Goal: Use online tool/utility: Utilize a website feature to perform a specific function

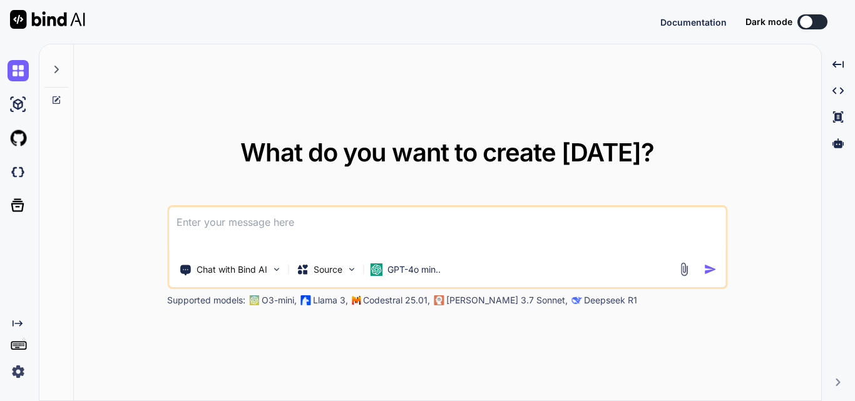
type textarea "x"
click at [285, 220] on textarea at bounding box center [447, 230] width 556 height 46
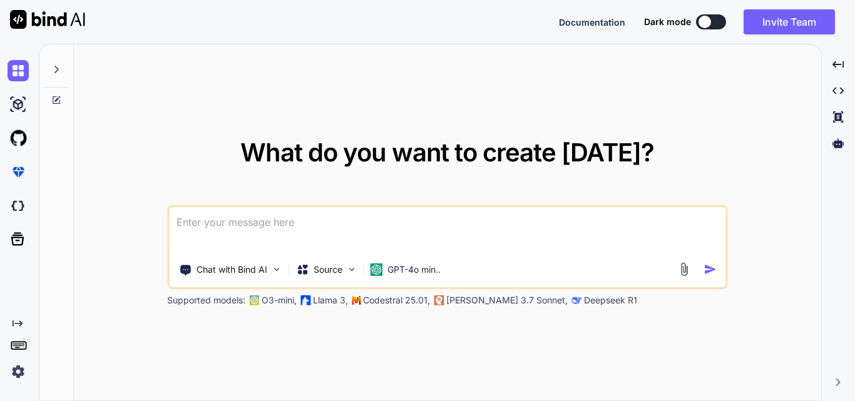
paste textarea "static void SendResponse(HttpListenerResponse response, string responseString, …"
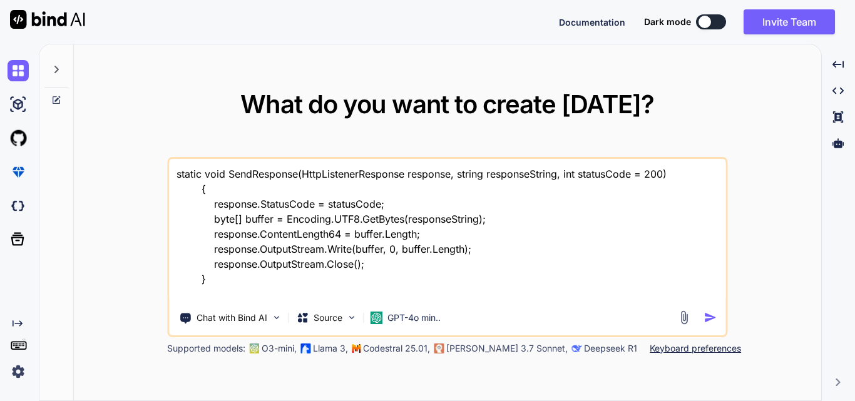
paste textarea "<PostList HotelId="1" Date="250902" Time="111028" WaiterId="" SequenceNumber="…"
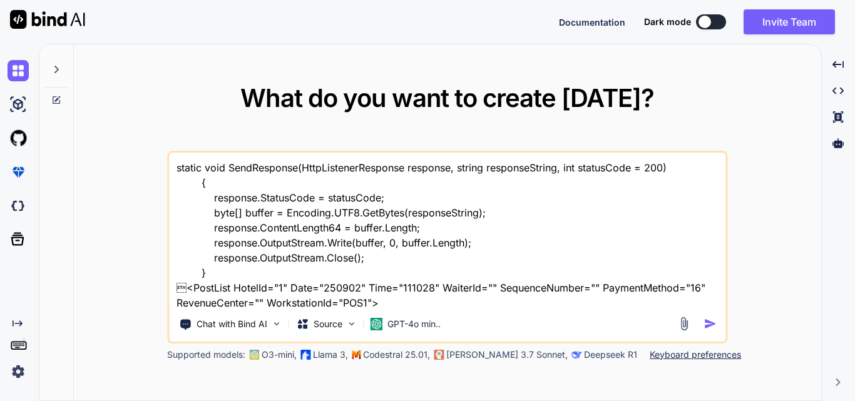
scroll to position [77, 0]
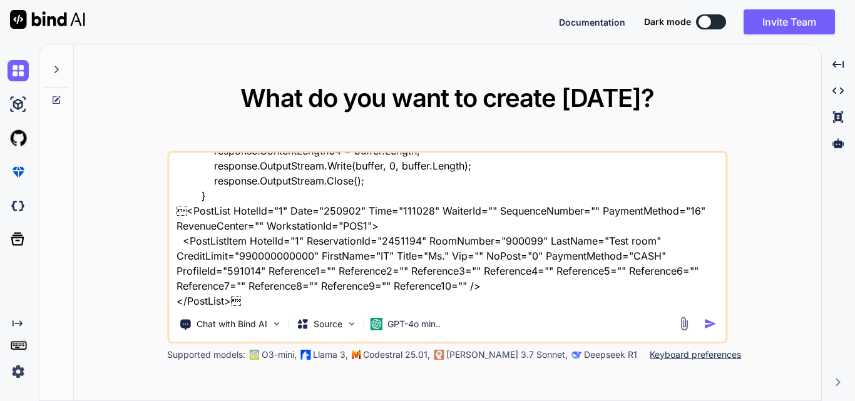
drag, startPoint x: 182, startPoint y: 213, endPoint x: 222, endPoint y: 265, distance: 66.1
click at [222, 265] on textarea "static void SendResponse(HttpListenerResponse response, string responseString, …" at bounding box center [447, 230] width 556 height 155
click at [188, 209] on textarea "static void SendResponse(HttpListenerResponse response, string responseString, …" at bounding box center [447, 230] width 556 height 155
click at [184, 211] on textarea "static void SendResponse(HttpListenerResponse response, string responseString, …" at bounding box center [447, 230] width 556 height 155
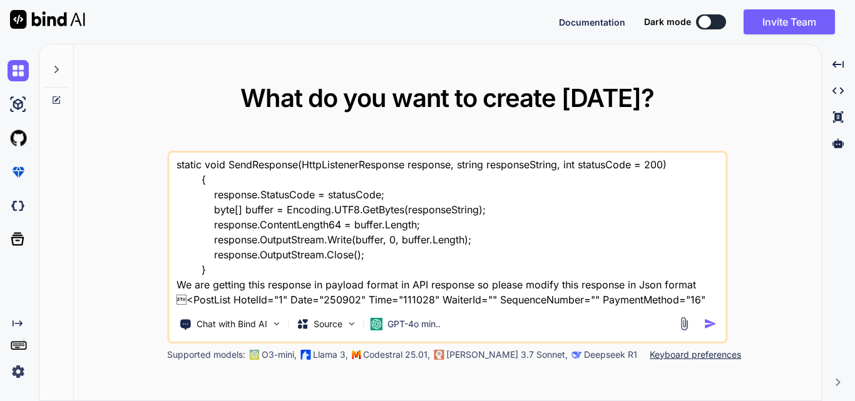
scroll to position [0, 0]
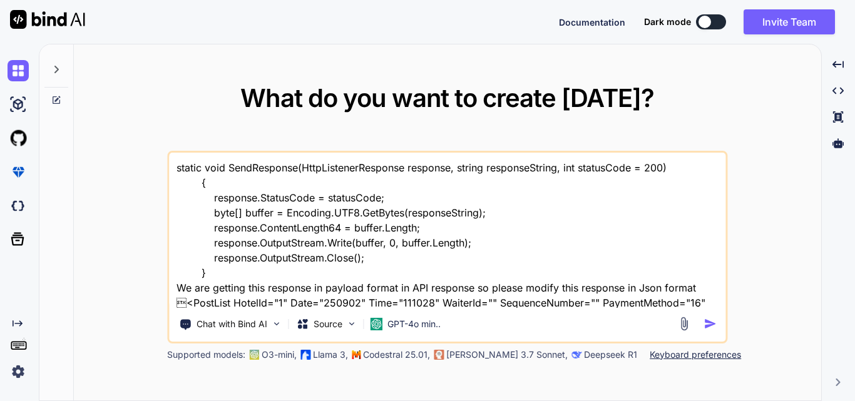
drag, startPoint x: 177, startPoint y: 169, endPoint x: 218, endPoint y: 270, distance: 108.6
click at [218, 270] on textarea "static void SendResponse(HttpListenerResponse response, string responseString, …" at bounding box center [447, 230] width 556 height 155
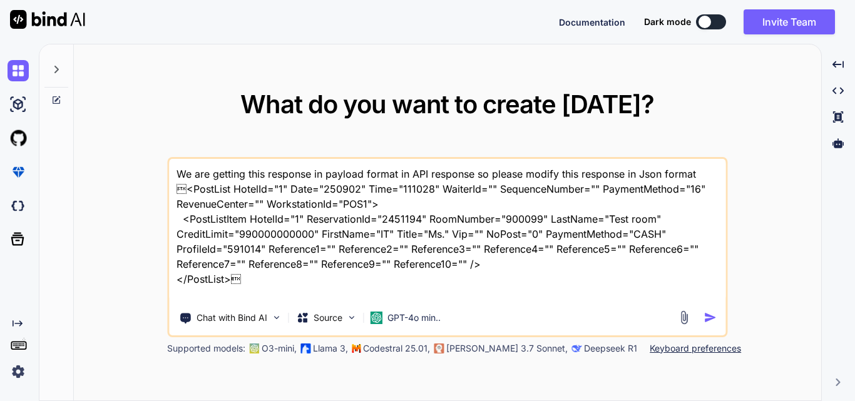
click at [257, 297] on textarea "We are getting this response in payload format in API response so please modify…" at bounding box center [447, 230] width 556 height 143
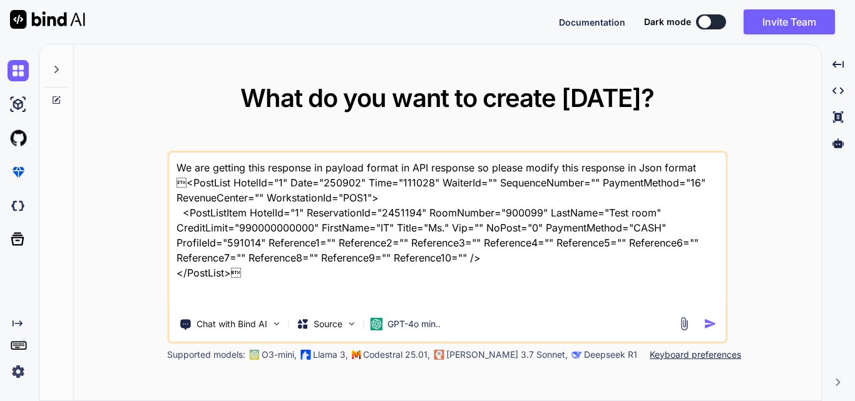
paste textarea "static void SendResponse(HttpListenerResponse response, string responseString, …"
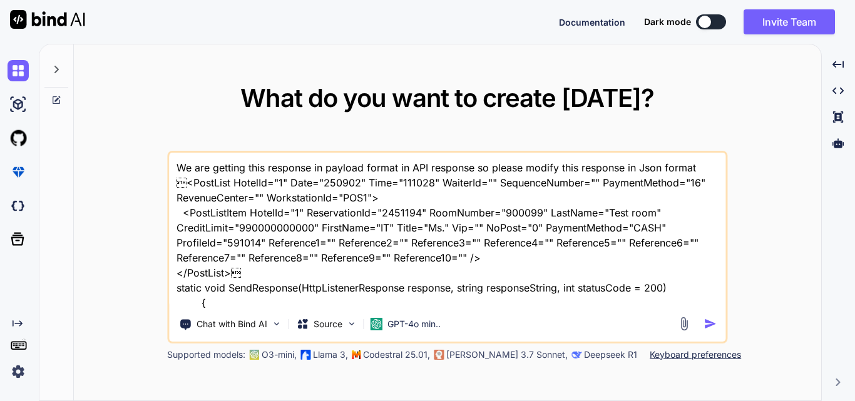
click at [708, 179] on textarea "We are getting this response in payload format in API response so please modify…" at bounding box center [447, 230] width 556 height 155
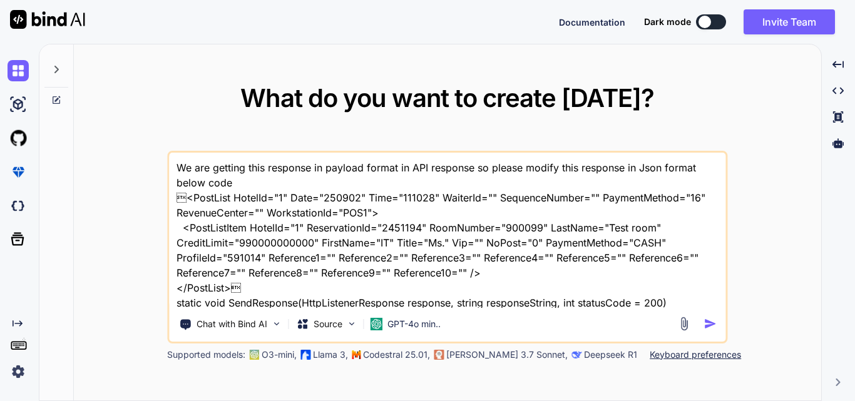
drag, startPoint x: 475, startPoint y: 181, endPoint x: 481, endPoint y: 196, distance: 16.0
click at [481, 196] on textarea "We are getting this response in payload format in API response so please modify…" at bounding box center [447, 230] width 556 height 155
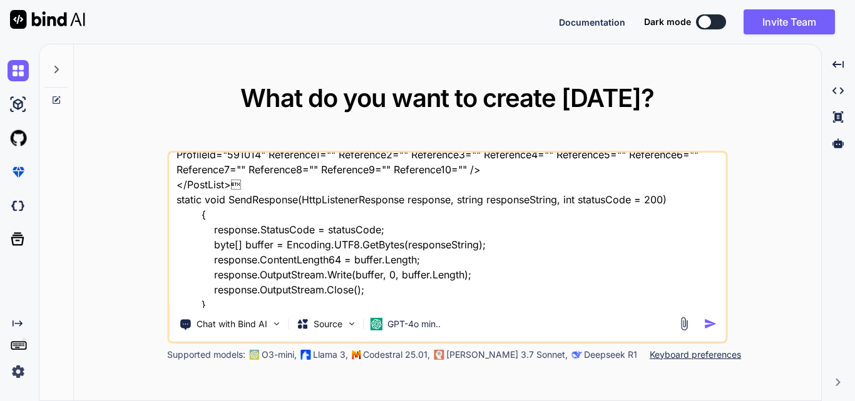
scroll to position [108, 0]
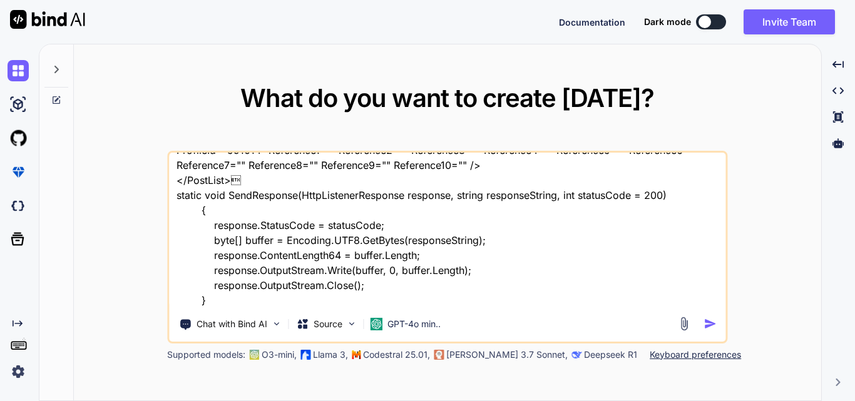
click at [251, 185] on textarea "We are getting this response in payload format in API response <PostList Hotel…" at bounding box center [447, 230] width 556 height 155
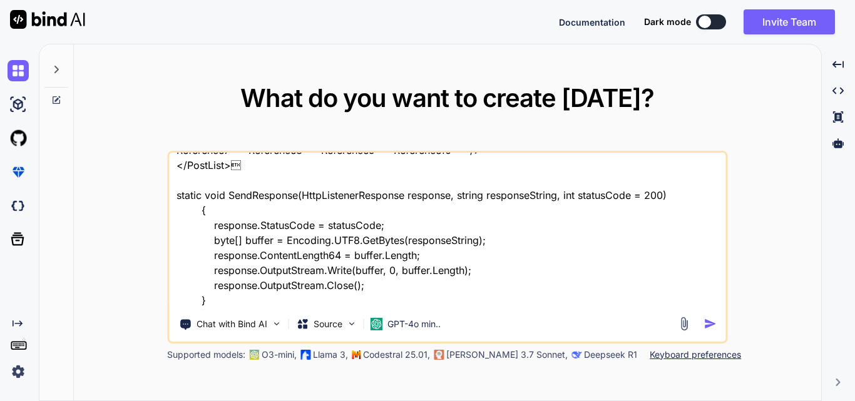
paste textarea "so please modify this response in Json format below code"
click at [397, 195] on textarea "We are getting this response in payload format in API response <PostList Hotel…" at bounding box center [447, 230] width 556 height 155
type textarea "We are getting this response in payload format in API response <PostList Hotel…"
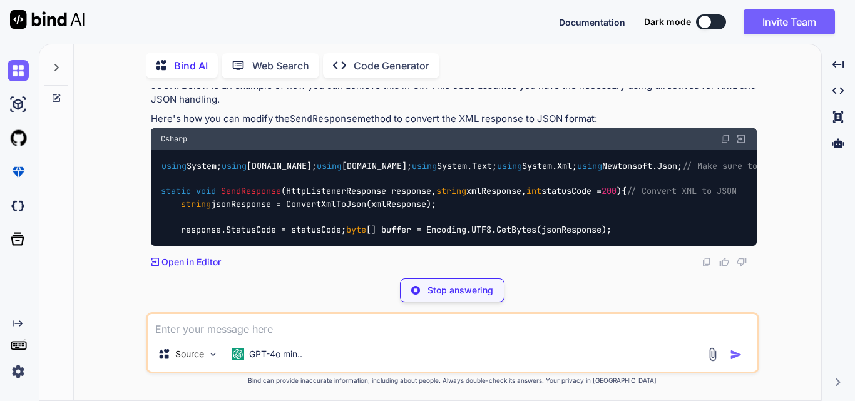
scroll to position [300, 0]
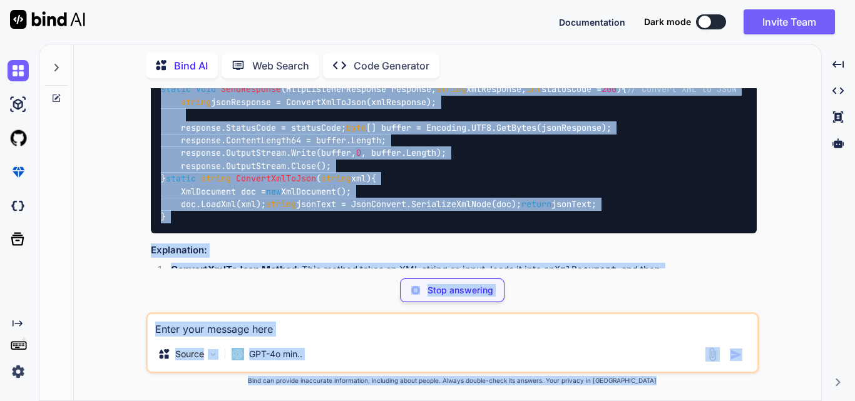
click at [584, 125] on div "Bind AI Web Search Created with Pixso. Code Generator You Bind AI To modify the…" at bounding box center [447, 222] width 816 height 357
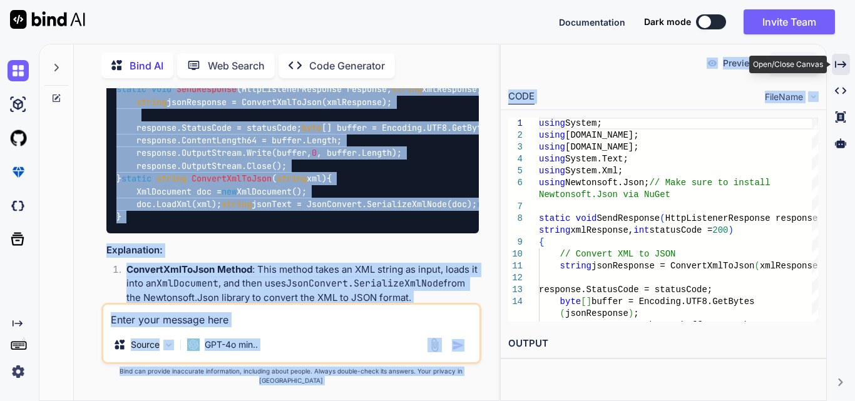
click at [840, 66] on icon "Created with Pixso." at bounding box center [840, 64] width 11 height 11
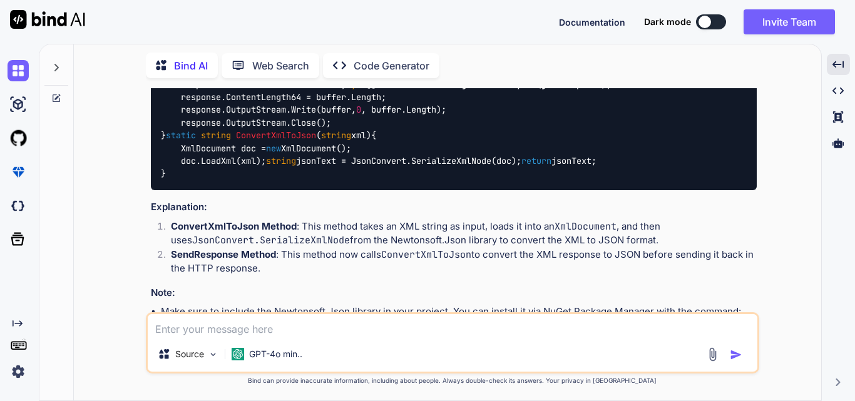
scroll to position [363, 0]
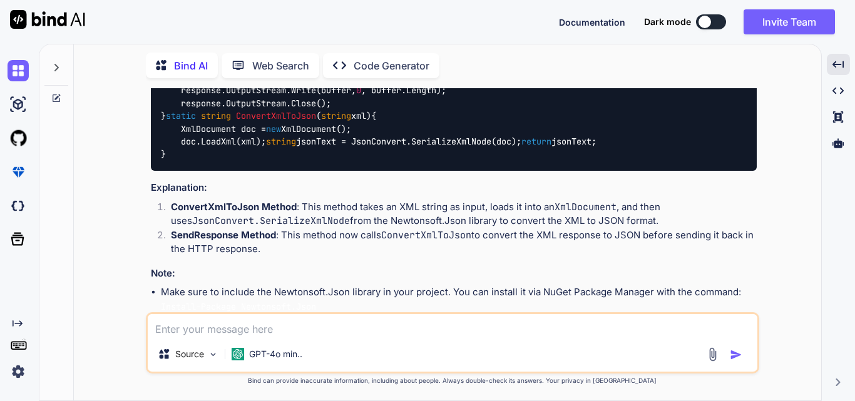
click at [272, 122] on span "ConvertXmlToJson" at bounding box center [276, 116] width 80 height 11
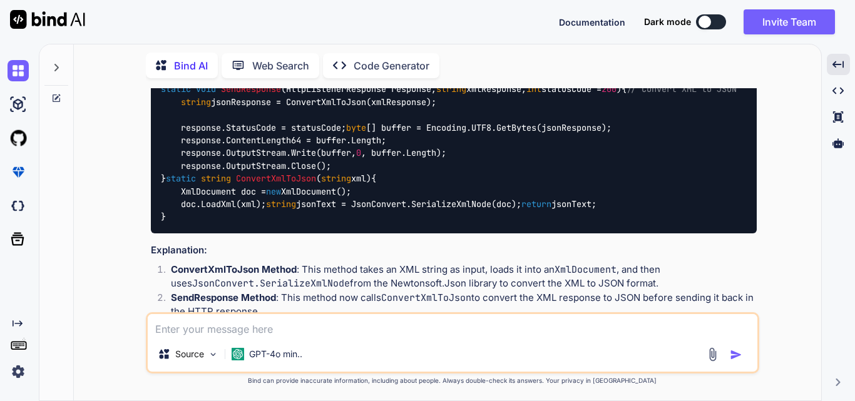
click at [340, 191] on code "using System; using [DOMAIN_NAME]; using [DOMAIN_NAME]; using System.Text; usin…" at bounding box center [544, 141] width 766 height 166
click at [411, 190] on code "using System; using [DOMAIN_NAME]; using [DOMAIN_NAME]; using System.Text; usin…" at bounding box center [544, 141] width 766 height 166
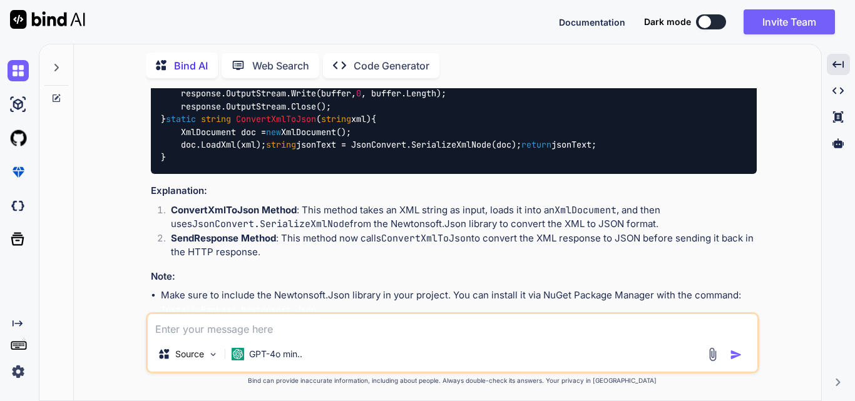
scroll to position [363, 0]
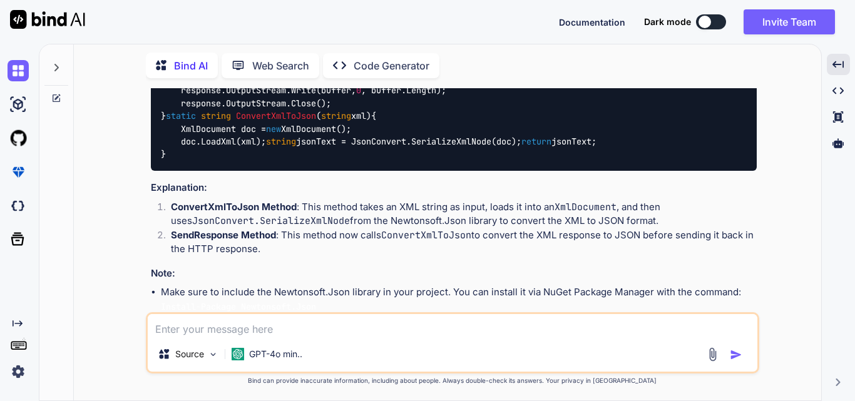
click at [235, 126] on code "using System; using [DOMAIN_NAME]; using [DOMAIN_NAME]; using System.Text; usin…" at bounding box center [544, 78] width 766 height 166
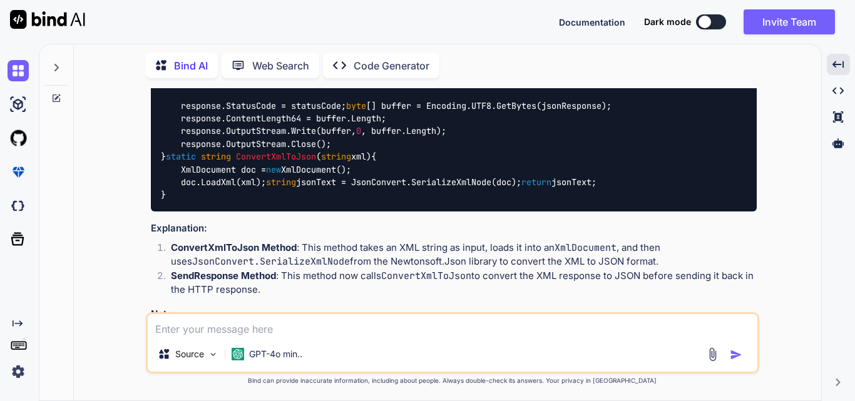
scroll to position [300, 0]
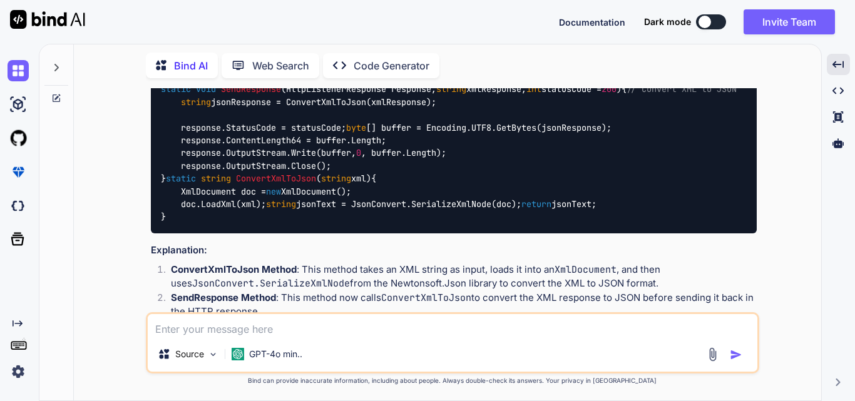
click at [502, 95] on span "HttpListenerResponse response, string xmlResponse, int statusCode = 200" at bounding box center [451, 89] width 330 height 11
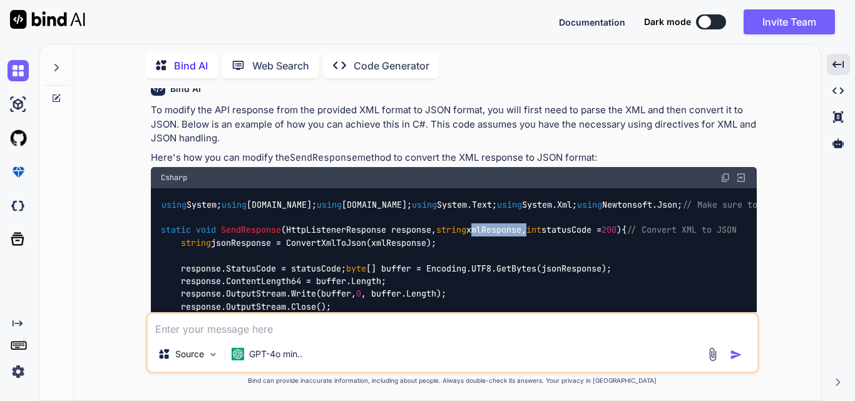
scroll to position [188, 0]
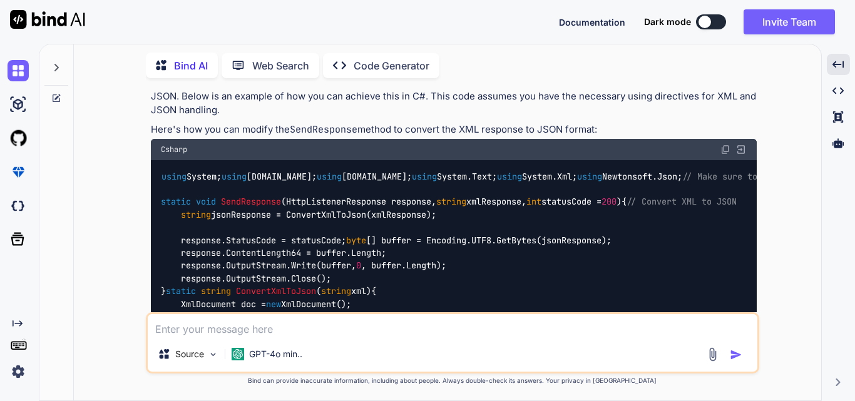
click at [577, 208] on span "HttpListenerResponse response, string xmlResponse, int statusCode = 200" at bounding box center [451, 201] width 330 height 11
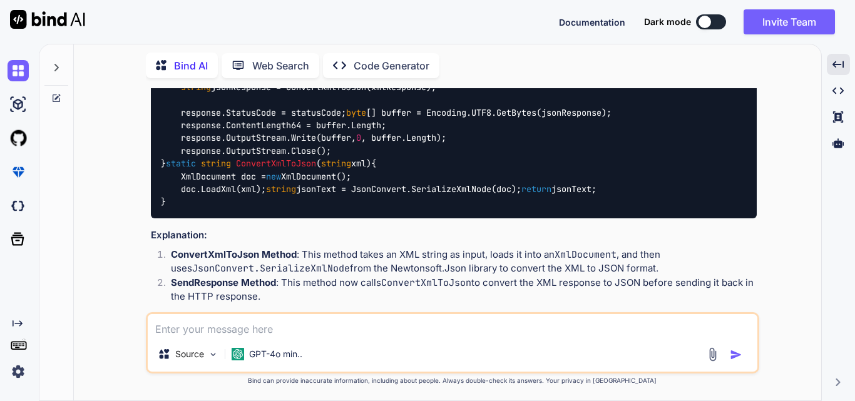
scroll to position [313, 0]
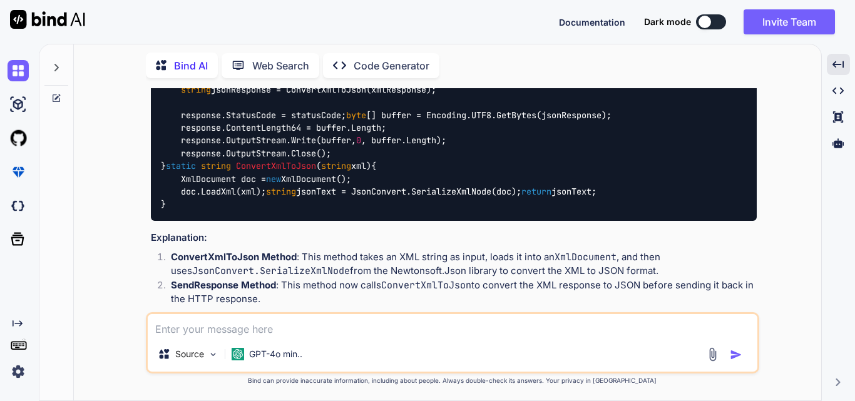
click at [411, 83] on span "HttpListenerResponse response, string xmlResponse, int statusCode = 200" at bounding box center [451, 76] width 330 height 11
click at [501, 83] on span "HttpListenerResponse response, string xmlResponse, int statusCode = 200" at bounding box center [451, 76] width 330 height 11
click at [616, 83] on span "200" at bounding box center [608, 76] width 15 height 11
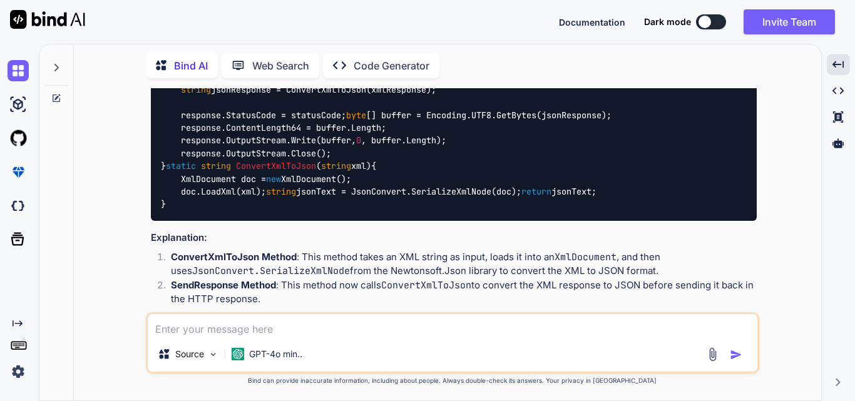
click at [616, 83] on span "200" at bounding box center [608, 76] width 15 height 11
click at [510, 83] on span "HttpListenerResponse response, string xmlResponse, int statusCode = 200" at bounding box center [451, 76] width 330 height 11
drag, startPoint x: 182, startPoint y: 178, endPoint x: 493, endPoint y: 180, distance: 311.0
click at [493, 180] on div "using System; using [DOMAIN_NAME]; using [DOMAIN_NAME]; using System.Text; usin…" at bounding box center [454, 128] width 606 height 186
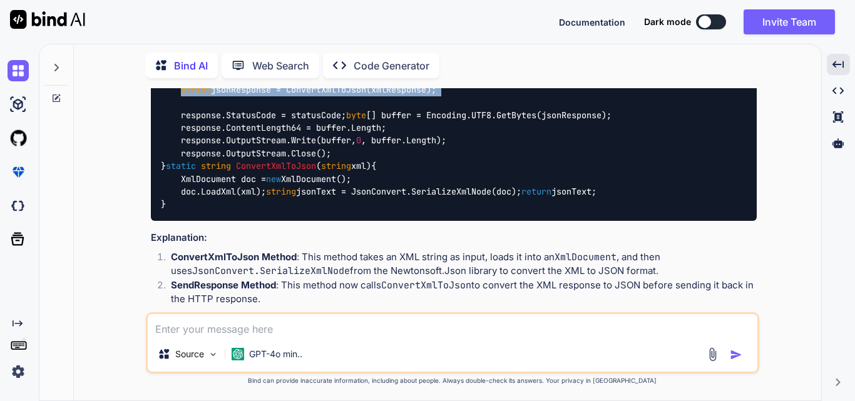
copy code "string jsonResponse = ConvertXmlToJson(xmlResponse);"
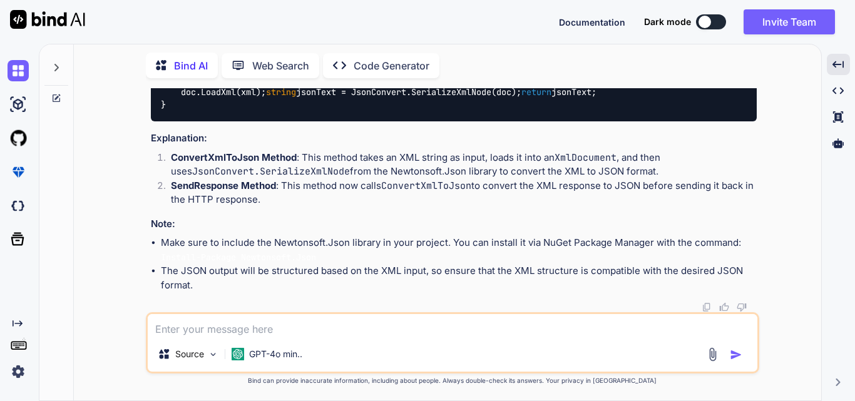
scroll to position [438, 0]
drag, startPoint x: 160, startPoint y: 167, endPoint x: 183, endPoint y: 239, distance: 75.6
click at [183, 121] on div "using System; using [DOMAIN_NAME]; using [DOMAIN_NAME]; using System.Text; usin…" at bounding box center [454, 29] width 606 height 186
copy code "static string ConvertXmlToJson ( string xml ) { XmlDocument doc = new XmlDocume…"
click at [379, 121] on div "using System; using [DOMAIN_NAME]; using [DOMAIN_NAME]; using System.Text; usin…" at bounding box center [454, 29] width 606 height 186
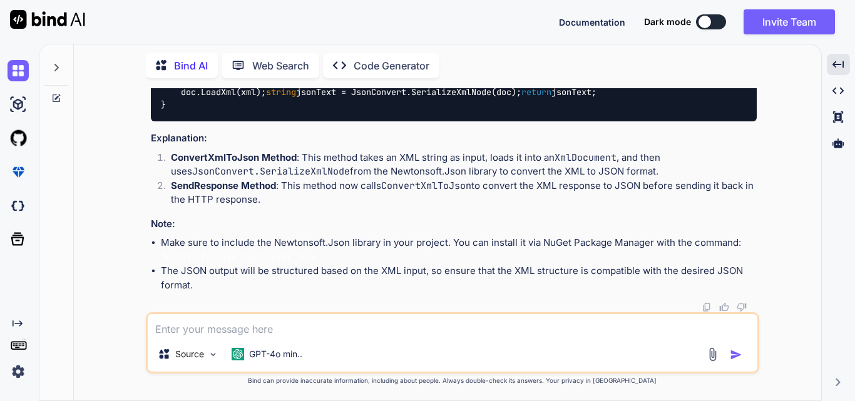
scroll to position [578, 0]
click at [171, 334] on textarea at bounding box center [452, 325] width 609 height 23
paste textarea "Severity Code Description Project File Line Suppression State Error CS0103 The …"
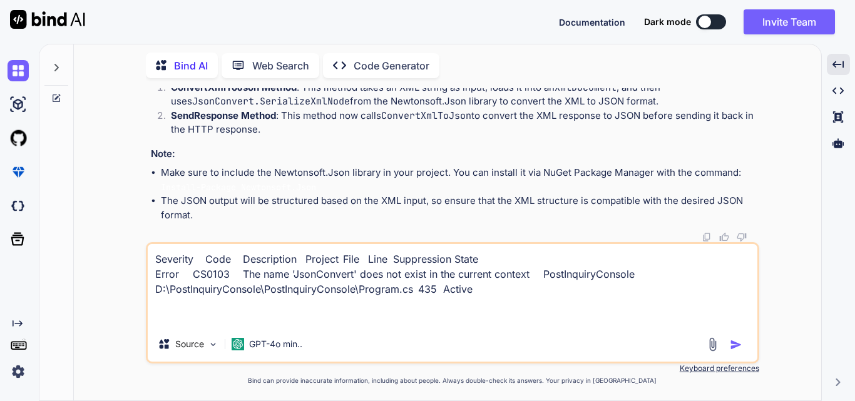
paste textarea "static string ConvertXmlToJson(string xml) { XmlDocument doc = new XmlDocument(…"
type textarea "Severity Code Description Project File Line Suppression State Error CS0103 The …"
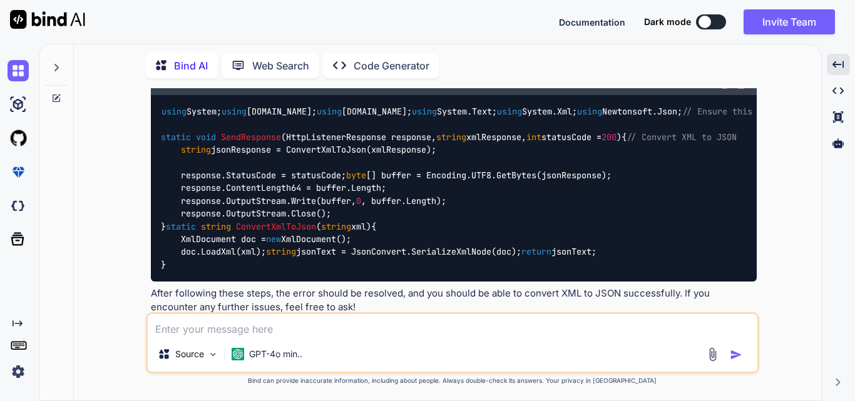
scroll to position [1153, 0]
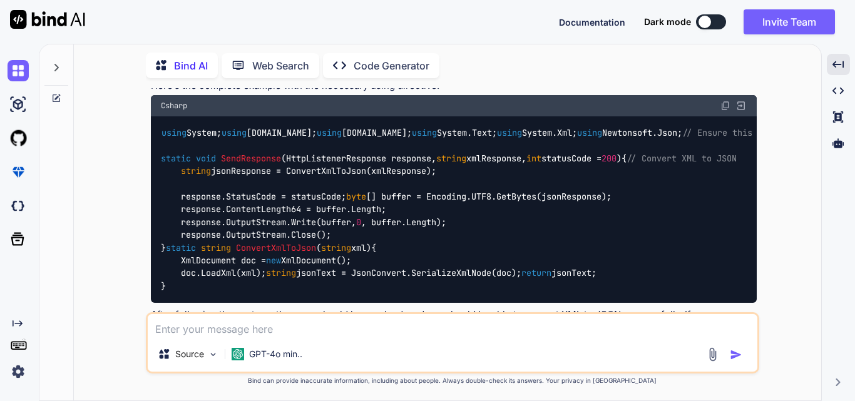
drag, startPoint x: 277, startPoint y: 158, endPoint x: 143, endPoint y: 168, distance: 134.9
click at [143, 168] on div "You Bind AI To modify the API response from the provided XML format to JSON for…" at bounding box center [452, 244] width 737 height 312
copy code "using Newtonsoft.Json;"
click at [194, 334] on textarea at bounding box center [452, 325] width 609 height 23
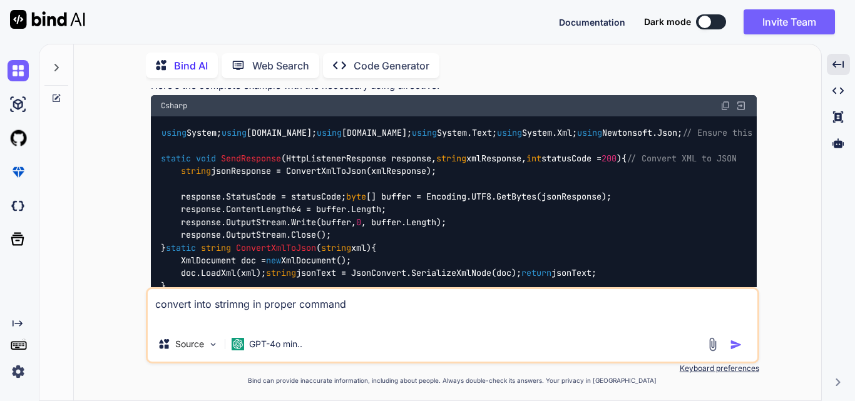
paste textarea "string response = "<PostList HotelId="1" Date="250902" Time="111028" WaiterId="…"
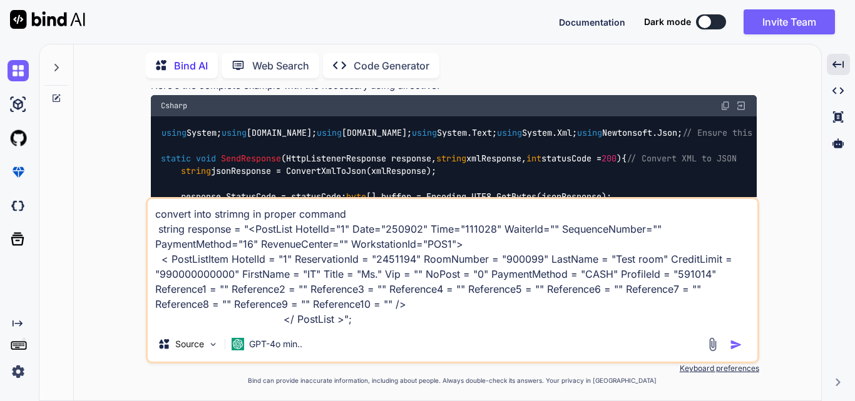
type textarea "convert into strimng in proper command string response = "<PostList HotelId="1"…"
click at [736, 345] on img "button" at bounding box center [735, 344] width 13 height 13
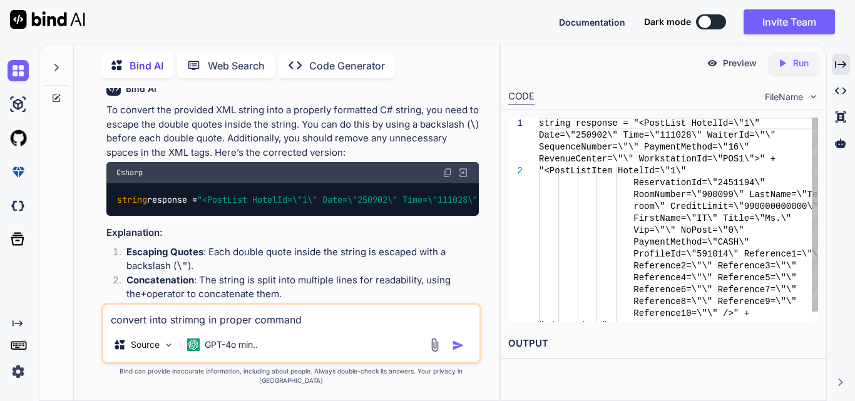
scroll to position [2105, 0]
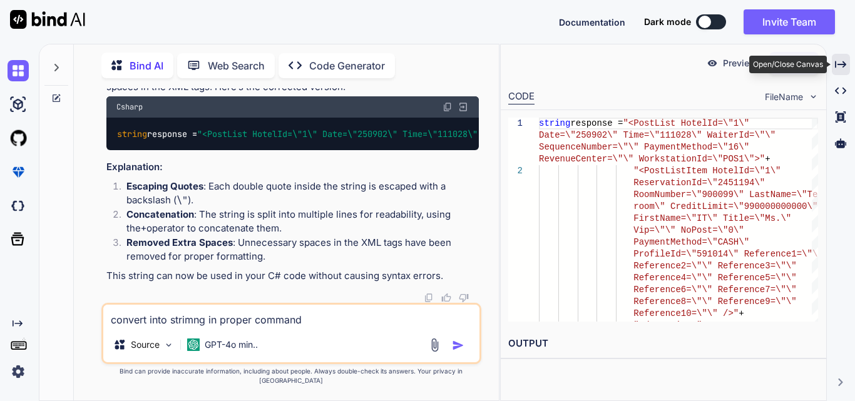
click at [834, 59] on div "Created with Pixso." at bounding box center [840, 64] width 18 height 21
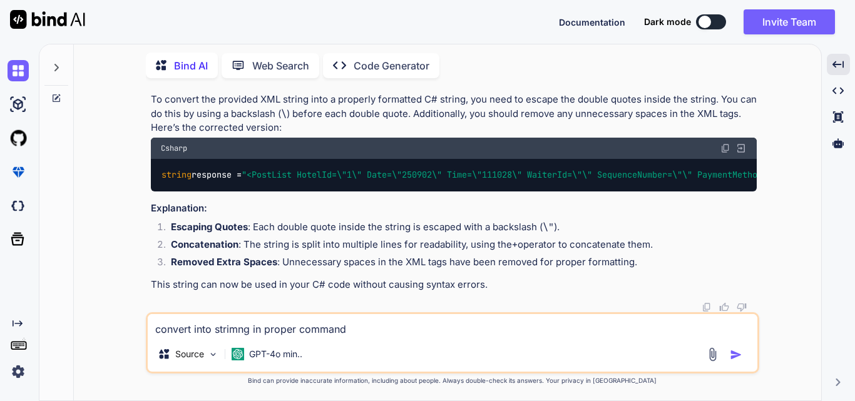
scroll to position [1848, 0]
click at [723, 153] on img at bounding box center [725, 148] width 10 height 10
